Goal: Answer question/provide support: Share knowledge or assist other users

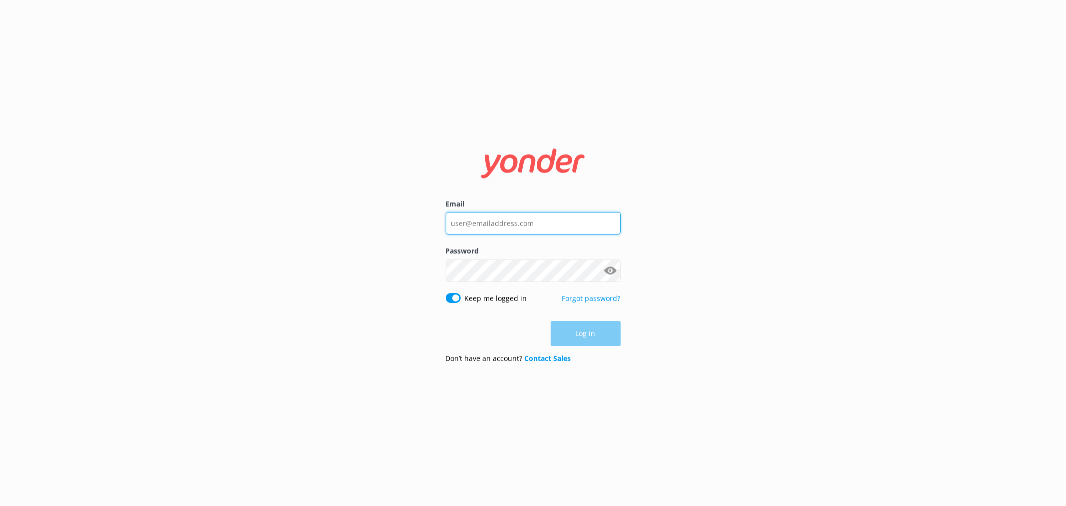
click at [536, 221] on input "Email" at bounding box center [533, 223] width 175 height 22
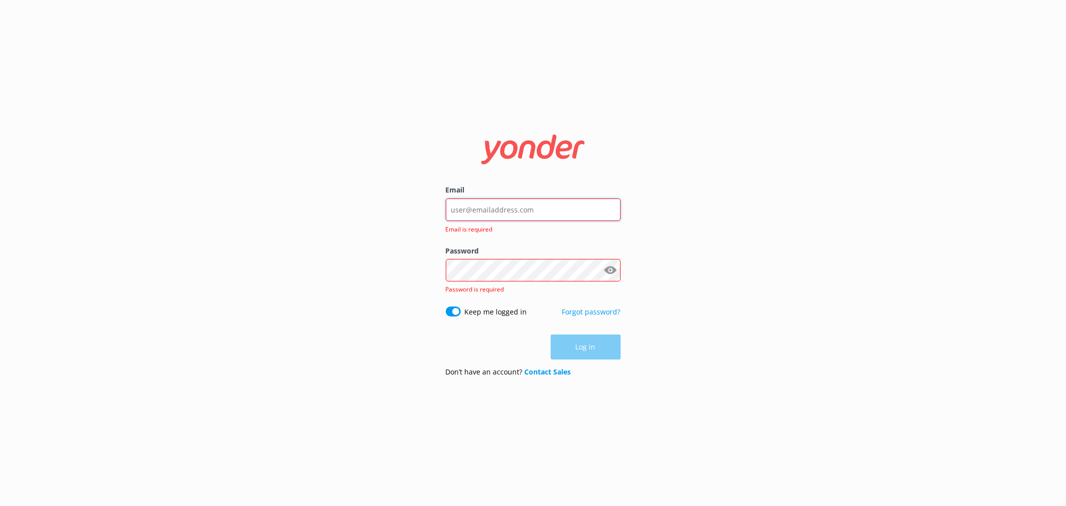
type input "[EMAIL_ADDRESS][DOMAIN_NAME]"
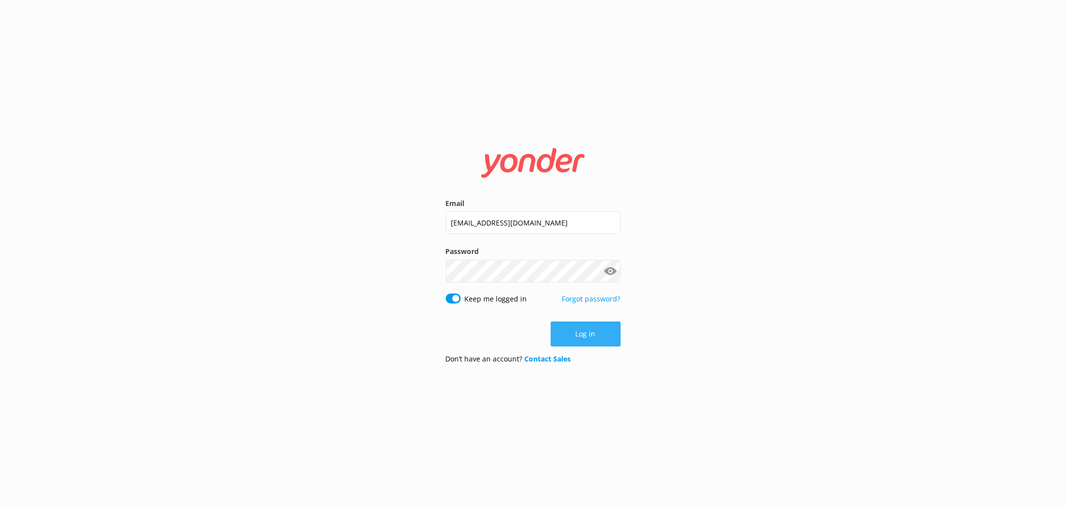
click at [594, 333] on button "Log in" at bounding box center [586, 333] width 70 height 25
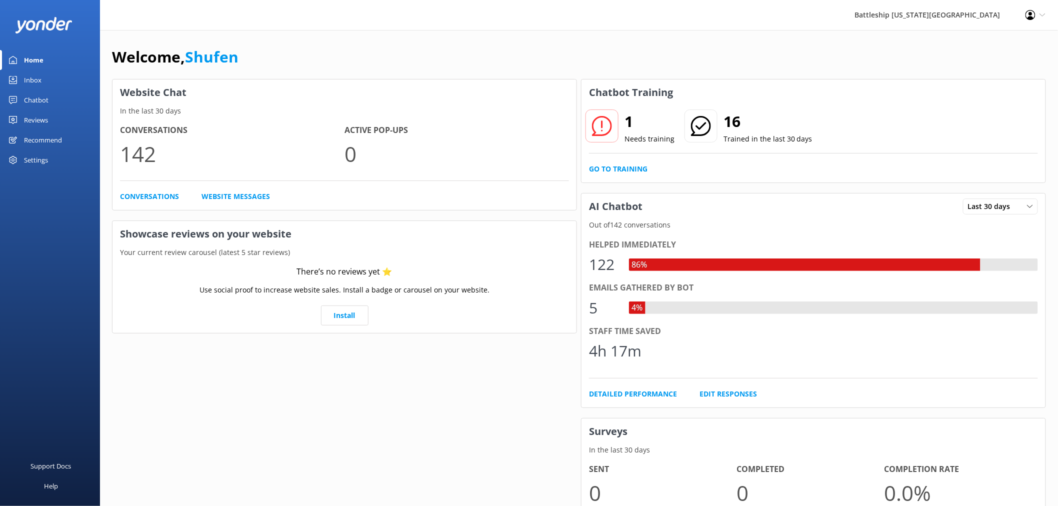
click at [36, 77] on div "Inbox" at bounding box center [32, 80] width 17 height 20
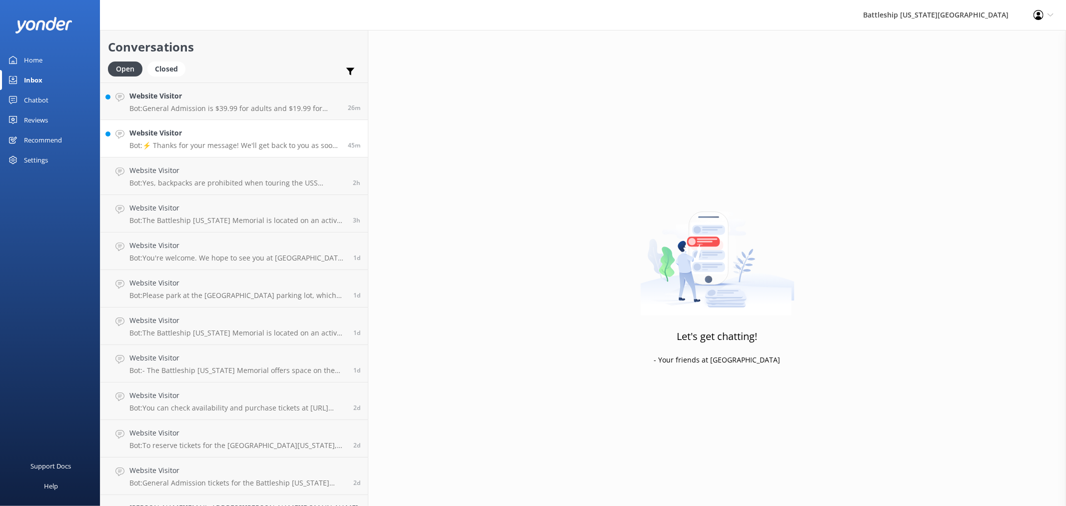
click at [232, 141] on p "Bot: ⚡ Thanks for your message! We'll get back to you as soon as we can. In the…" at bounding box center [234, 145] width 211 height 9
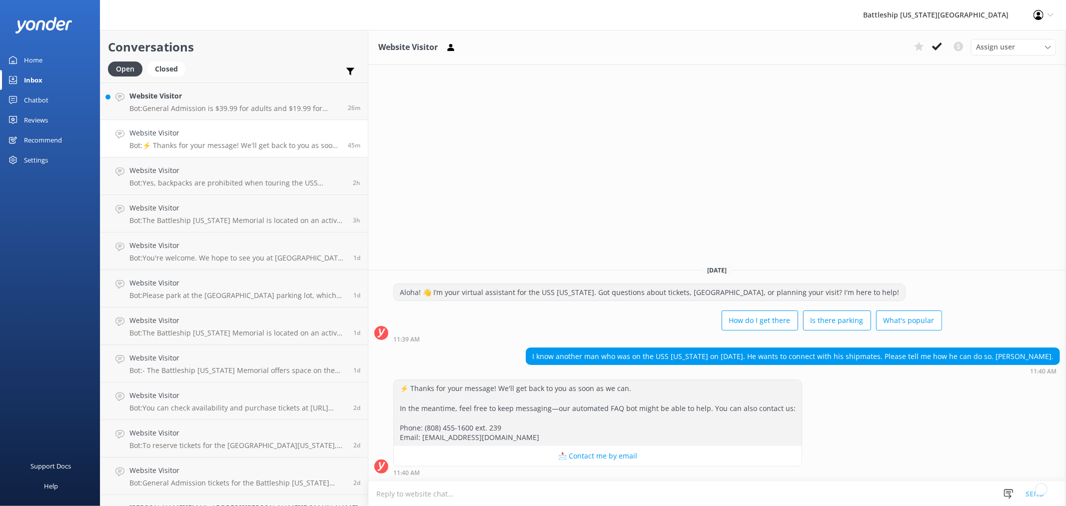
click at [873, 360] on div "I know another man who was on the USS [US_STATE] on [DATE]. He wants to connect…" at bounding box center [792, 356] width 533 height 17
click at [890, 356] on div "I know another man who was on the USS [US_STATE] on [DATE]. He wants to connect…" at bounding box center [792, 356] width 533 height 17
drag, startPoint x: 892, startPoint y: 355, endPoint x: 926, endPoint y: 355, distance: 34.5
click at [926, 355] on div "I know another man who was on the USS [US_STATE] on [DATE]. He wants to connect…" at bounding box center [792, 356] width 533 height 17
copy div "shipmates"
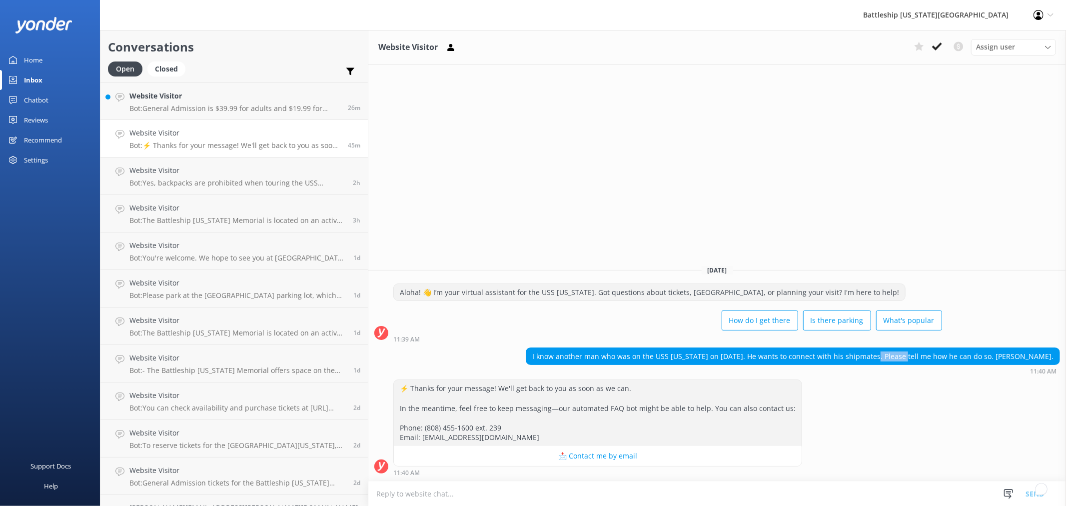
drag, startPoint x: 35, startPoint y: 74, endPoint x: 63, endPoint y: 92, distance: 33.7
click at [35, 74] on div "Inbox" at bounding box center [33, 80] width 18 height 20
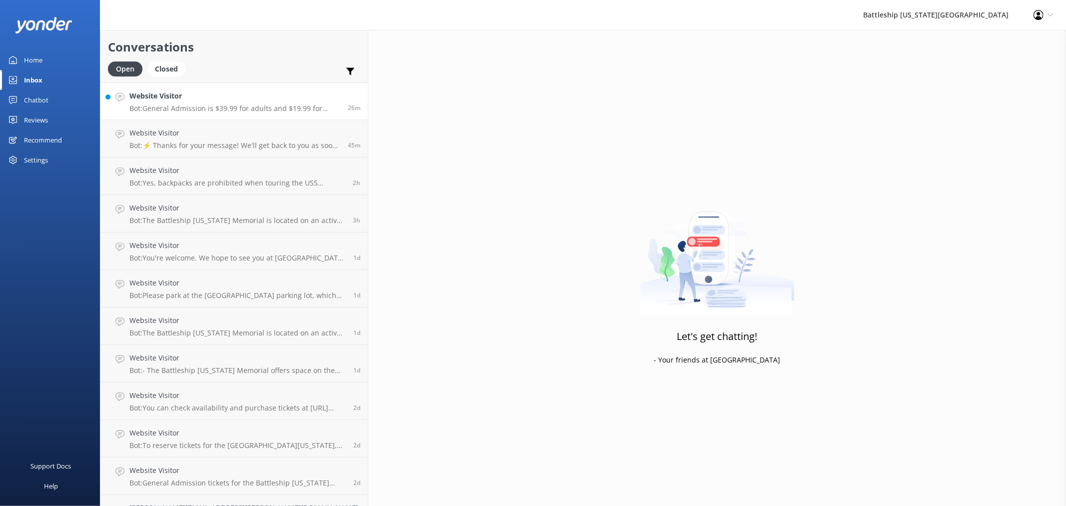
click at [194, 105] on p "Bot: General Admission is $39.99 for adults and $19.99 for children (4-12), whi…" at bounding box center [234, 108] width 211 height 9
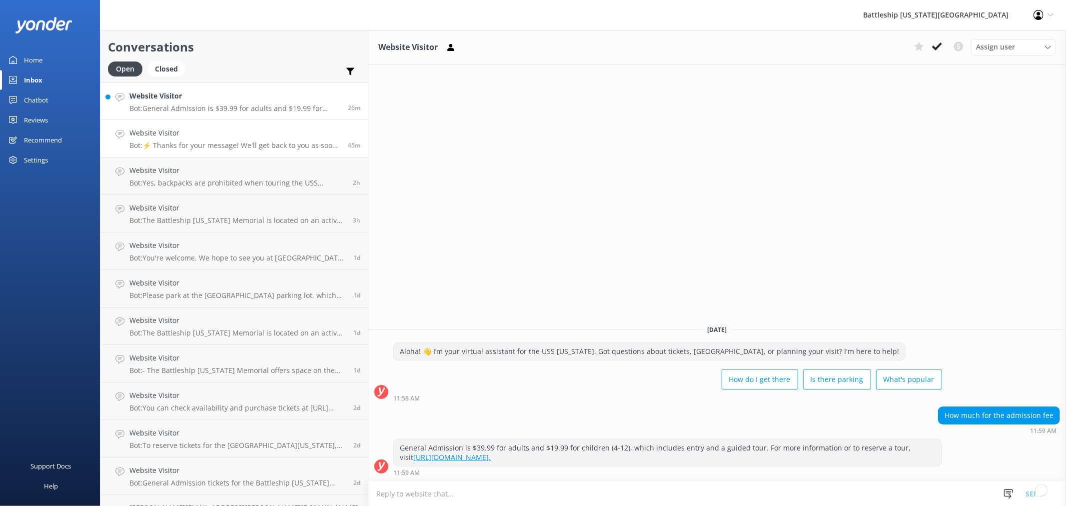
click at [202, 136] on h4 "Website Visitor" at bounding box center [234, 132] width 211 height 11
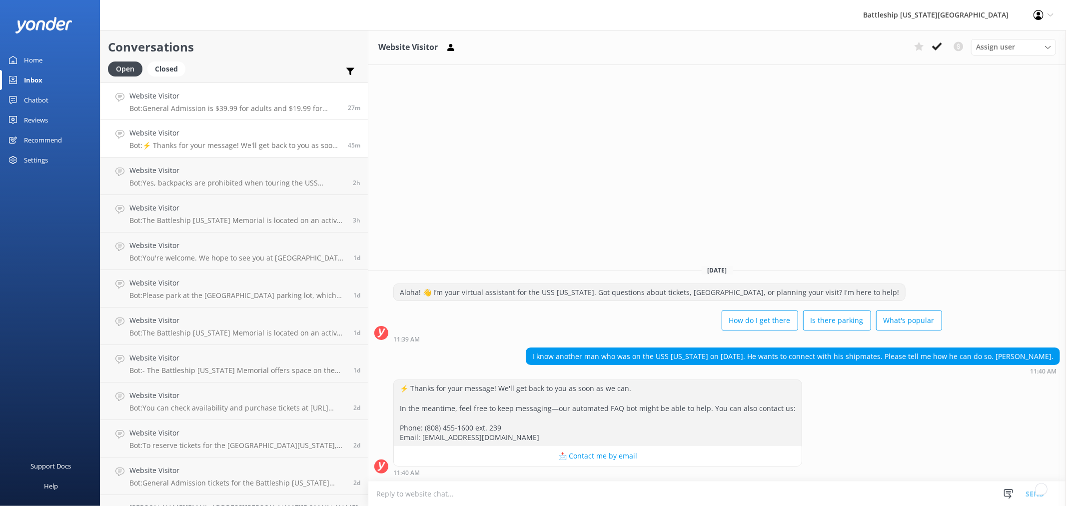
click at [203, 104] on p "Bot: General Admission is $39.99 for adults and $19.99 for children (4-12), whi…" at bounding box center [234, 108] width 211 height 9
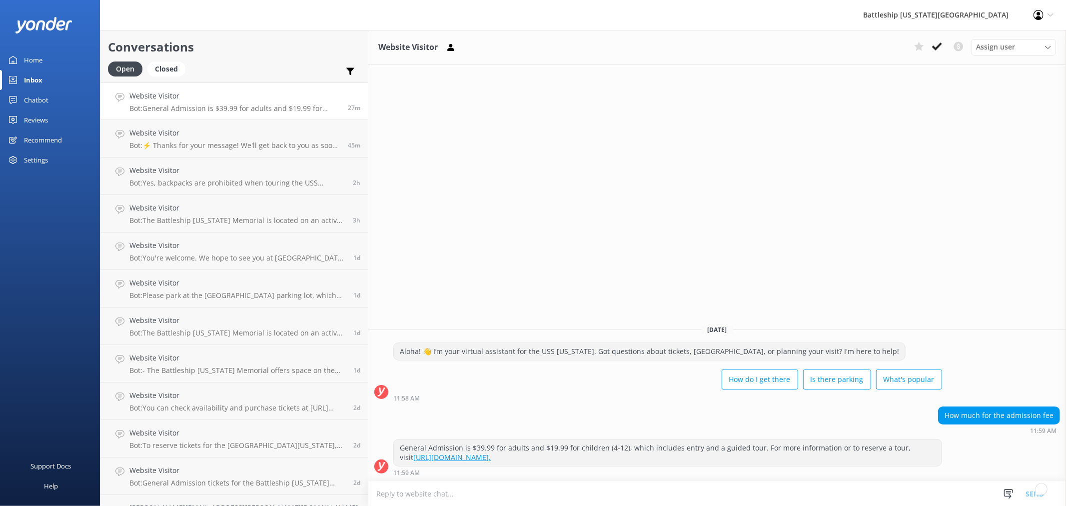
click at [207, 108] on p "Bot: General Admission is $39.99 for adults and $19.99 for children (4-12), whi…" at bounding box center [234, 108] width 211 height 9
click at [40, 98] on div "Chatbot" at bounding box center [36, 100] width 24 height 20
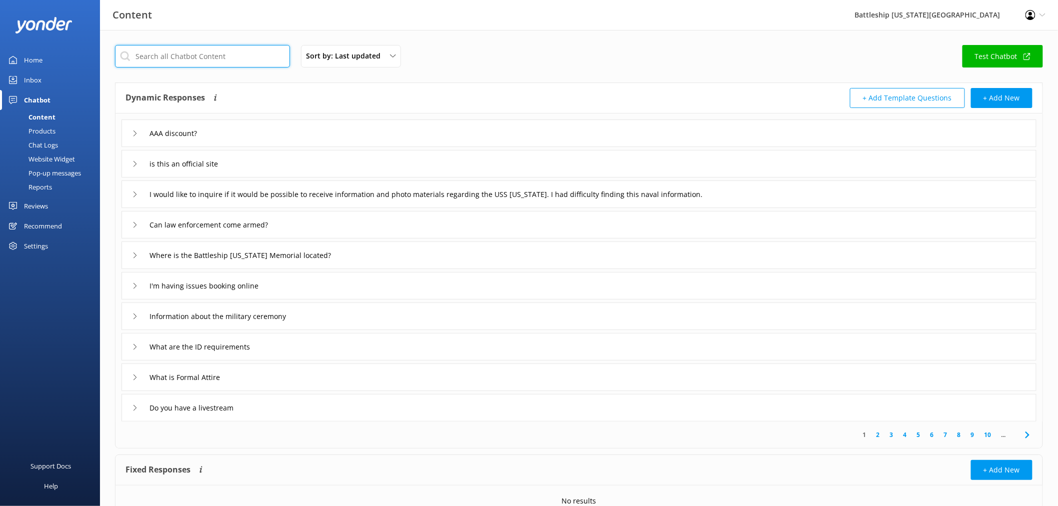
click at [229, 57] on input "text" at bounding box center [202, 56] width 175 height 22
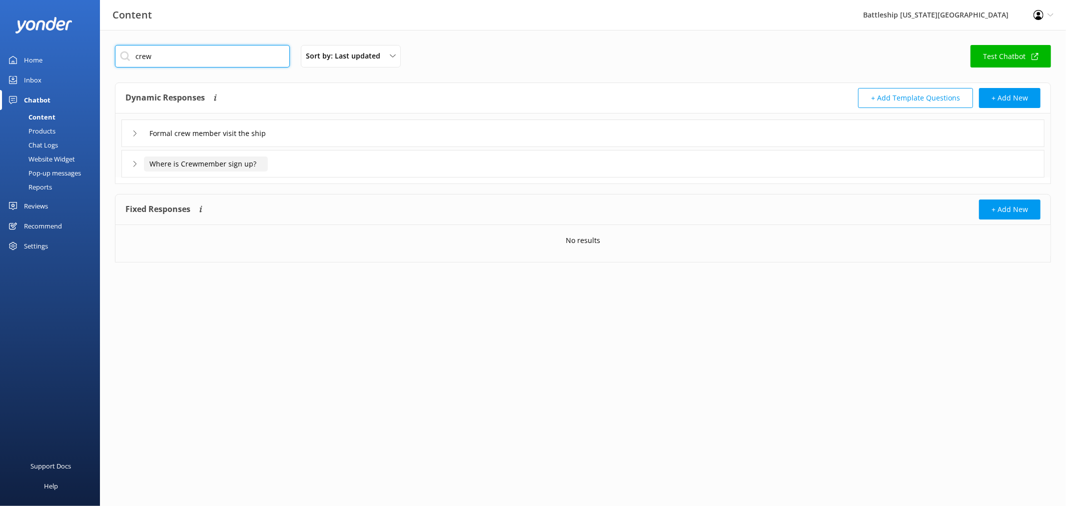
type input "crew"
click at [226, 165] on input "Where is Crewmember sign up?" at bounding box center [206, 163] width 124 height 15
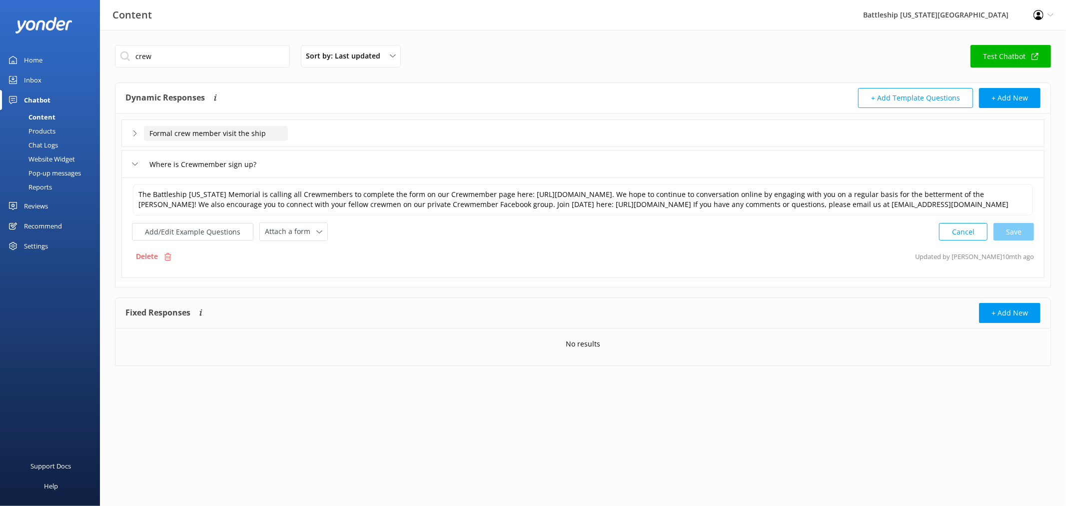
click at [222, 131] on input "Formal crew member visit the ship" at bounding box center [216, 133] width 144 height 15
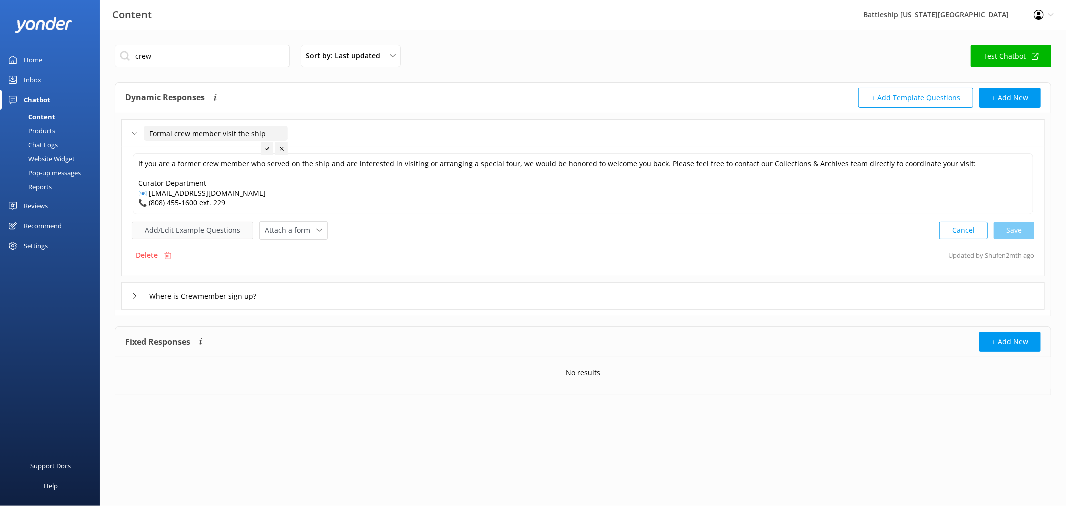
click at [227, 235] on button "Add/Edit Example Questions" at bounding box center [192, 230] width 121 height 17
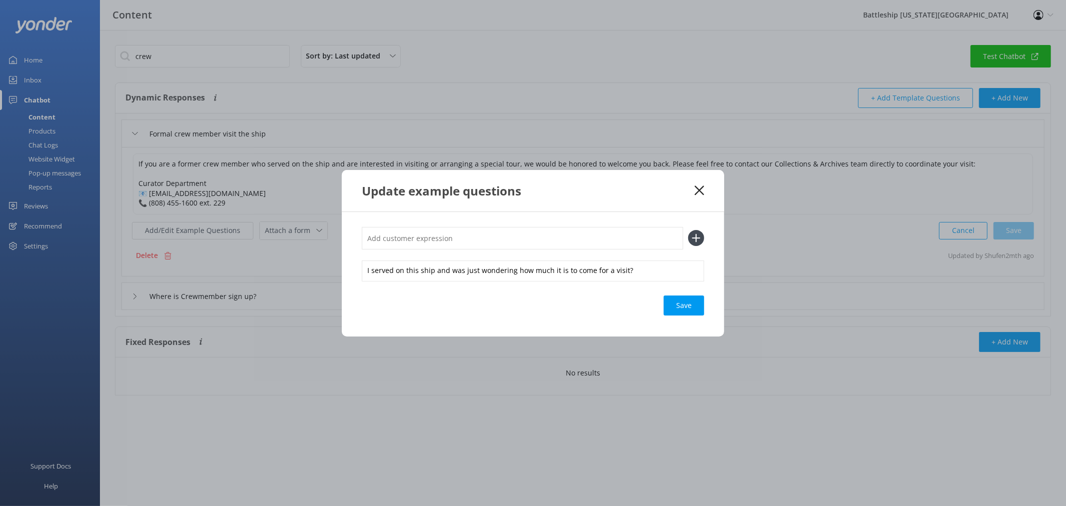
click at [382, 237] on input "text" at bounding box center [522, 238] width 321 height 22
paste input "shipmates"
click at [366, 240] on input "shipmates" at bounding box center [522, 238] width 321 height 22
click at [448, 239] on input "find shipmates" at bounding box center [522, 238] width 321 height 22
type input "find shipmates"
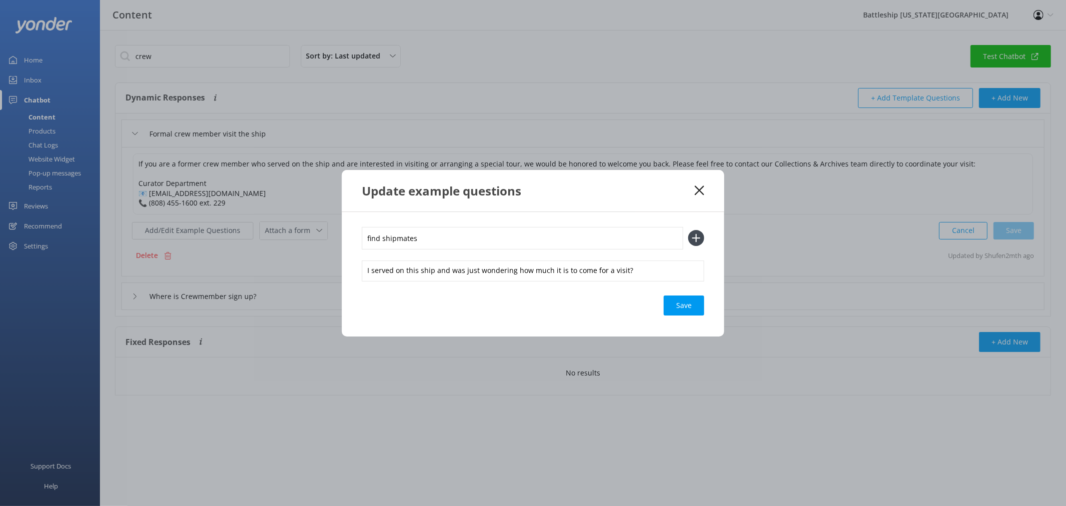
click at [697, 234] on icon at bounding box center [696, 238] width 16 height 16
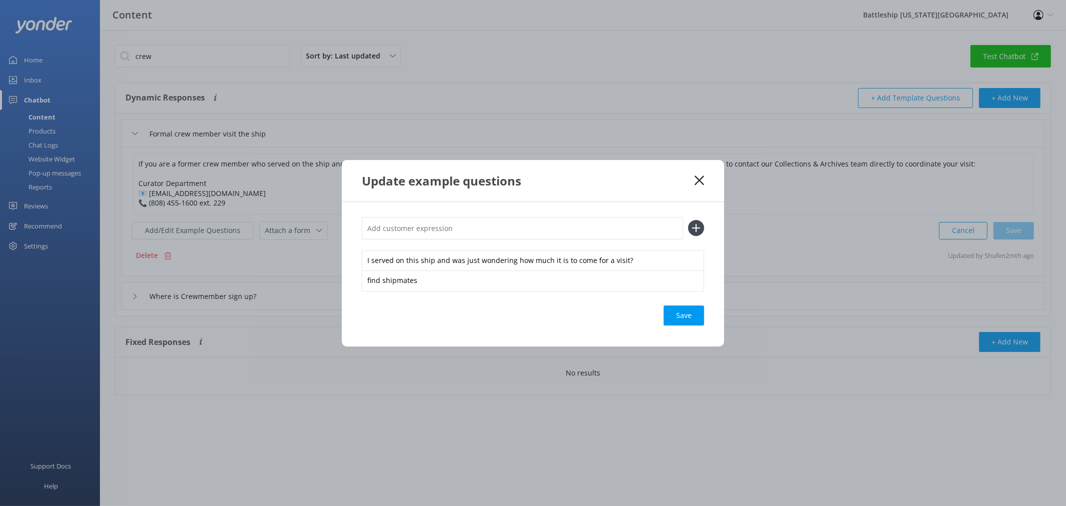
click at [473, 227] on input "text" at bounding box center [522, 228] width 321 height 22
type input "former crew member"
click at [696, 228] on use at bounding box center [696, 228] width 8 height 8
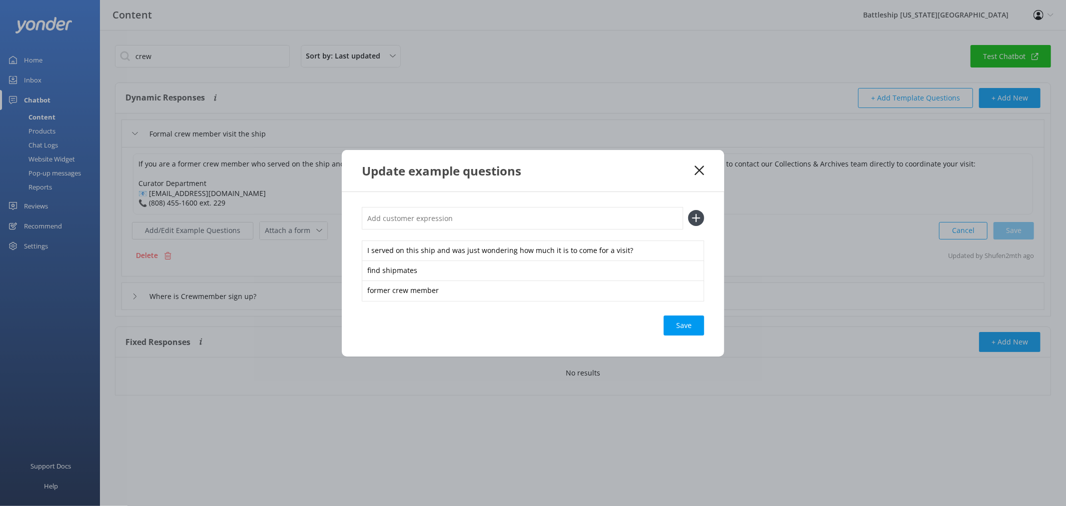
click at [441, 216] on input "text" at bounding box center [522, 218] width 321 height 22
click at [684, 327] on div "Loading.." at bounding box center [684, 325] width 40 height 20
click at [688, 328] on div "Loading.." at bounding box center [684, 325] width 40 height 20
click at [698, 172] on icon at bounding box center [699, 170] width 9 height 10
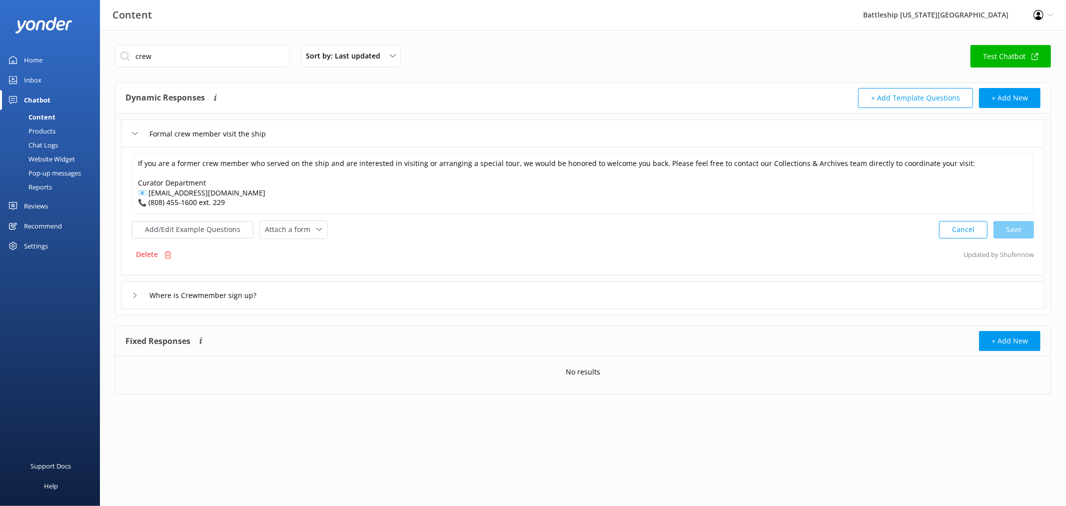
click at [35, 79] on div "Inbox" at bounding box center [32, 80] width 17 height 20
